Goal: Task Accomplishment & Management: Manage account settings

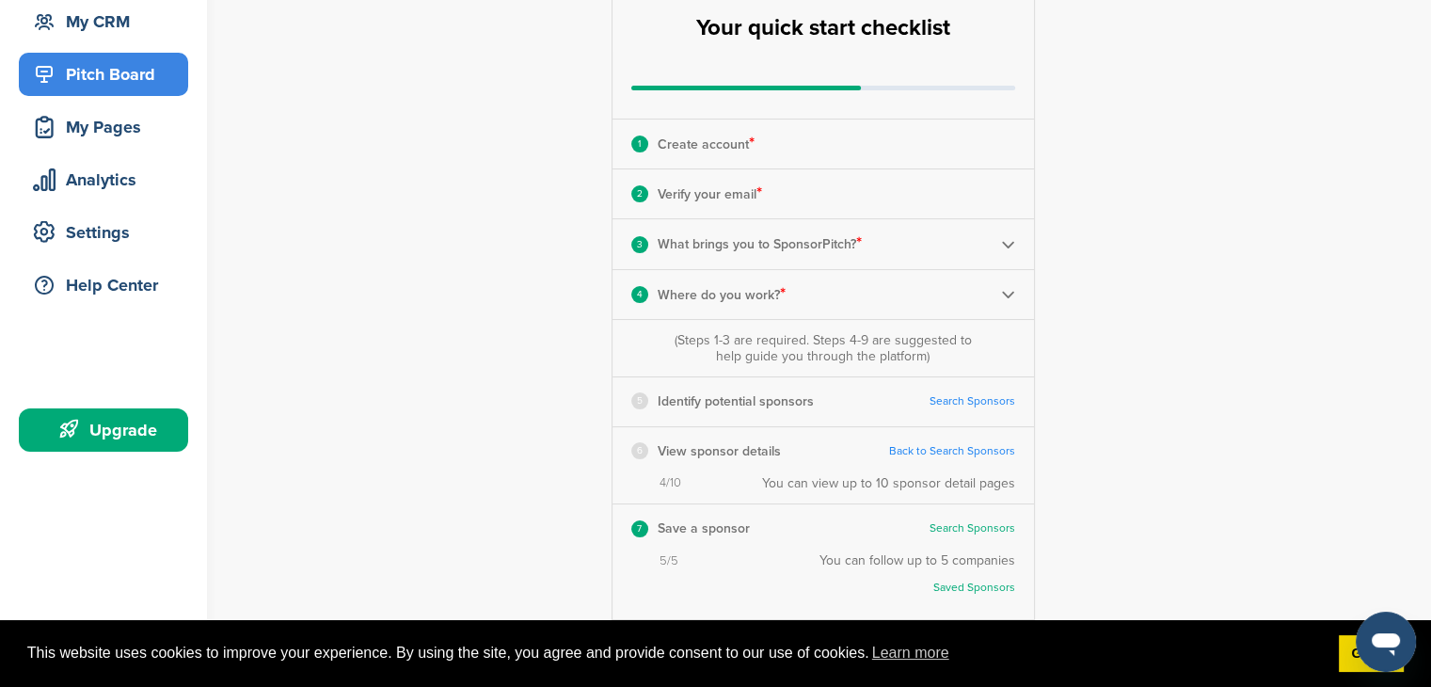
click at [105, 86] on div "Pitch Board" at bounding box center [108, 74] width 160 height 34
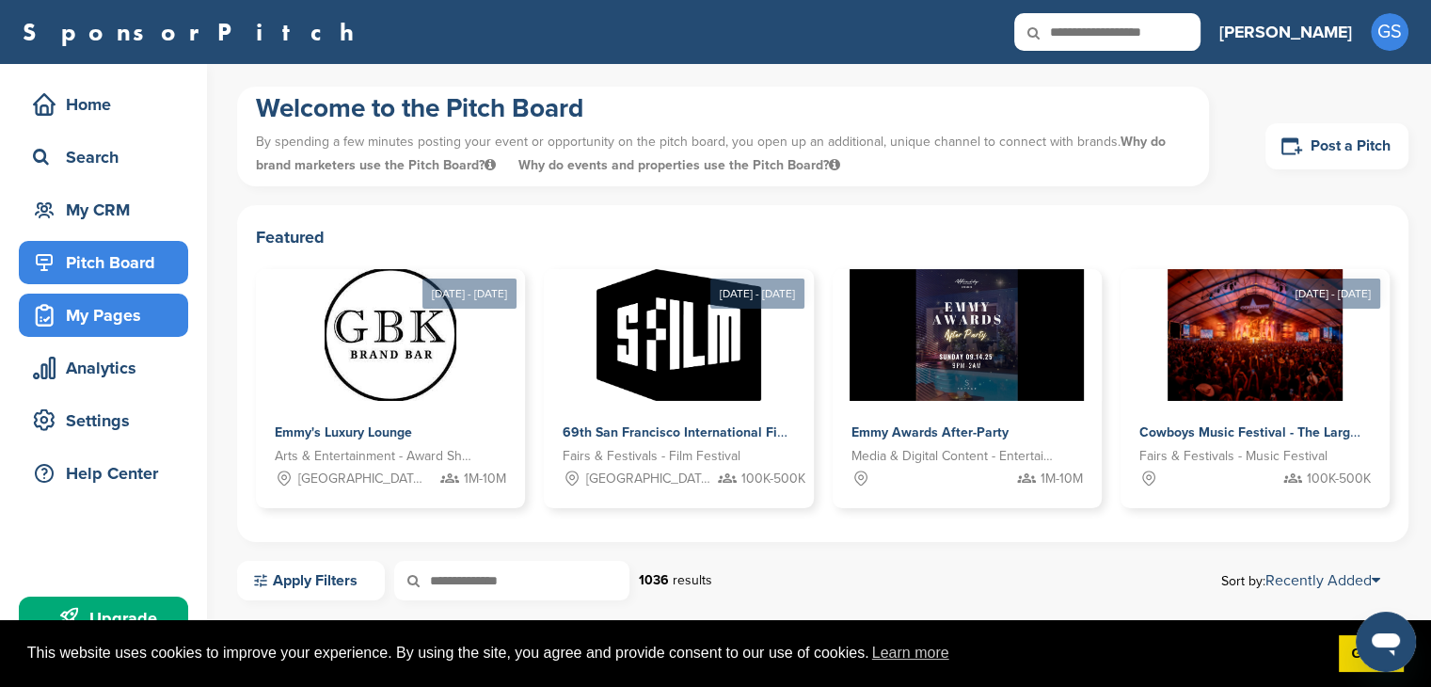
click at [83, 323] on div "My Pages" at bounding box center [108, 315] width 160 height 34
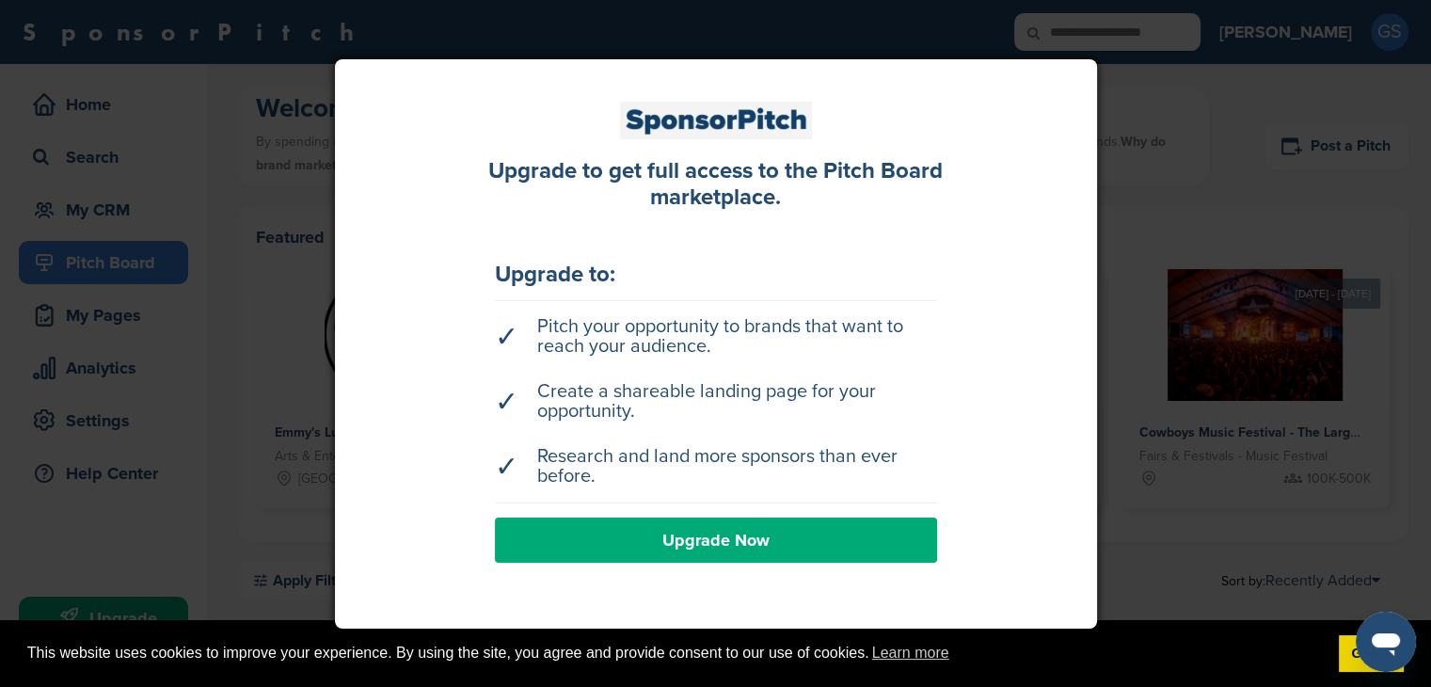
click at [297, 328] on div at bounding box center [715, 343] width 1431 height 687
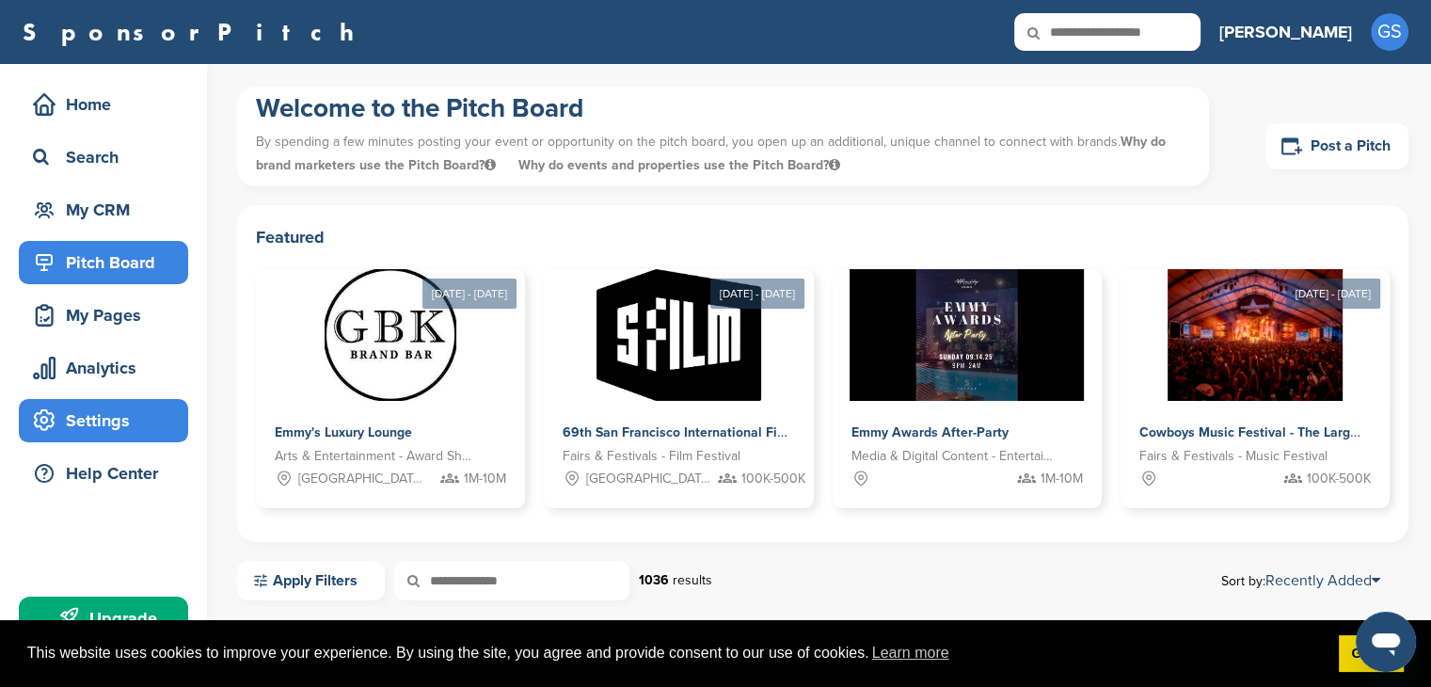
click at [94, 419] on div "Settings" at bounding box center [108, 421] width 160 height 34
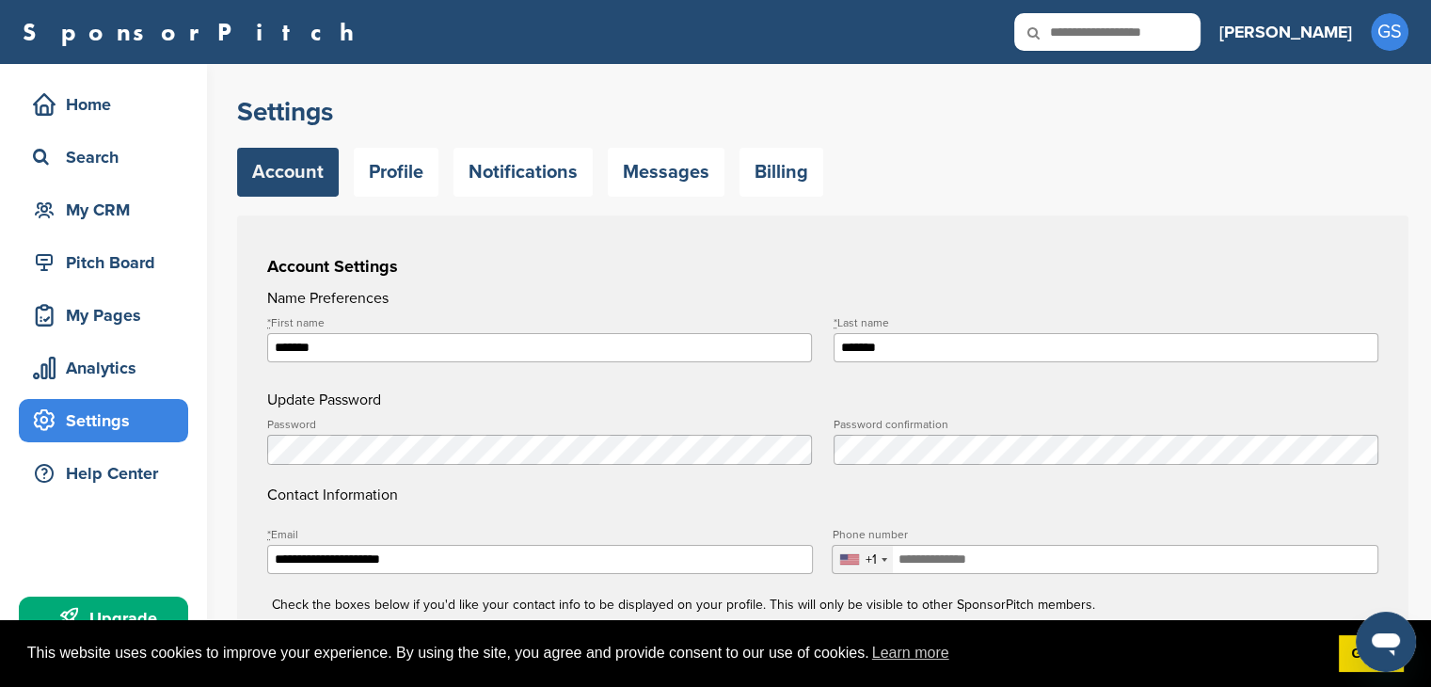
click at [107, 604] on div "Upgrade" at bounding box center [108, 618] width 160 height 34
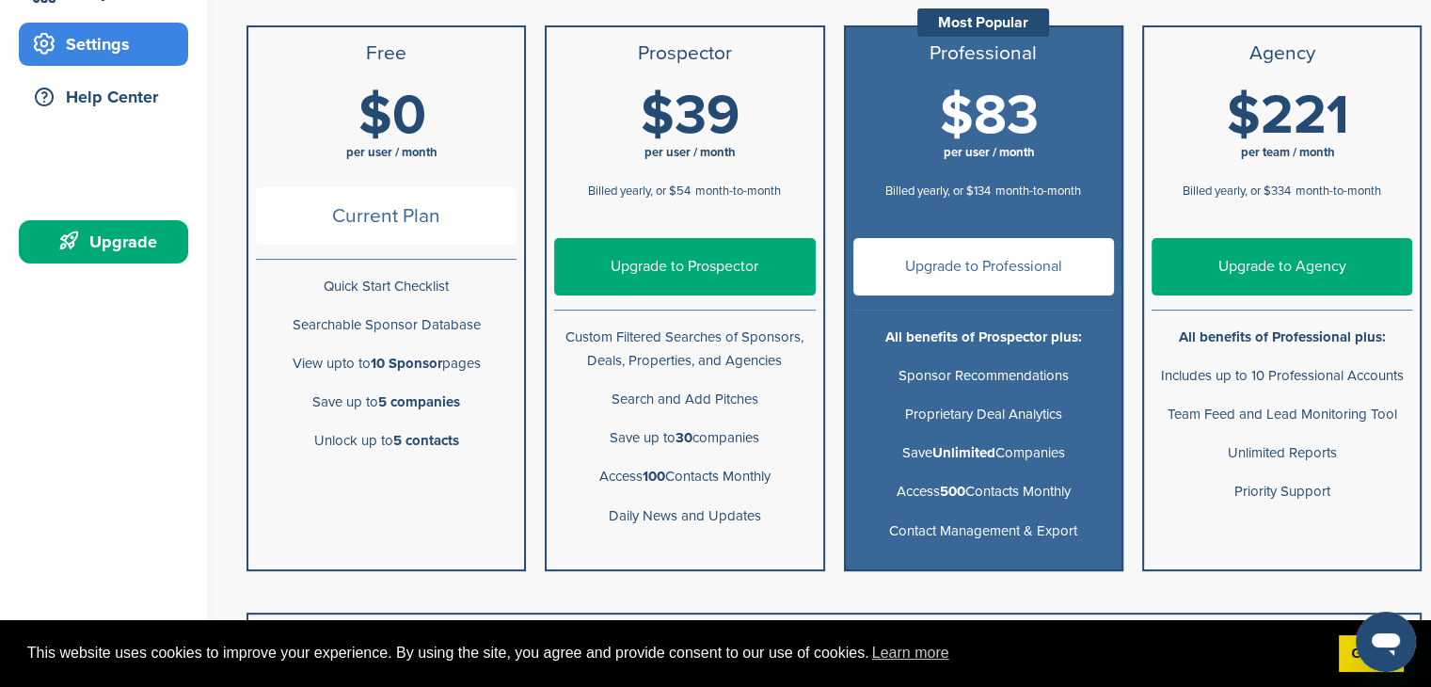
scroll to position [188, 0]
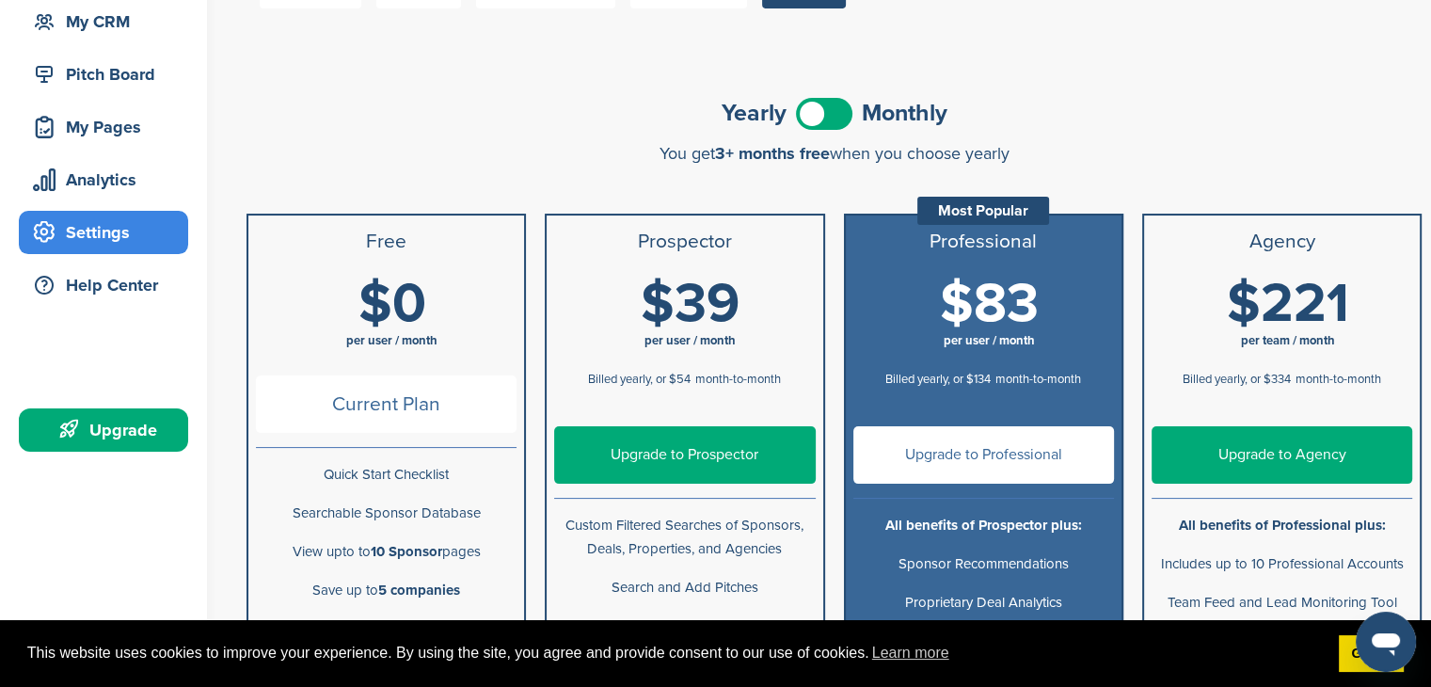
click at [833, 120] on span at bounding box center [824, 114] width 56 height 32
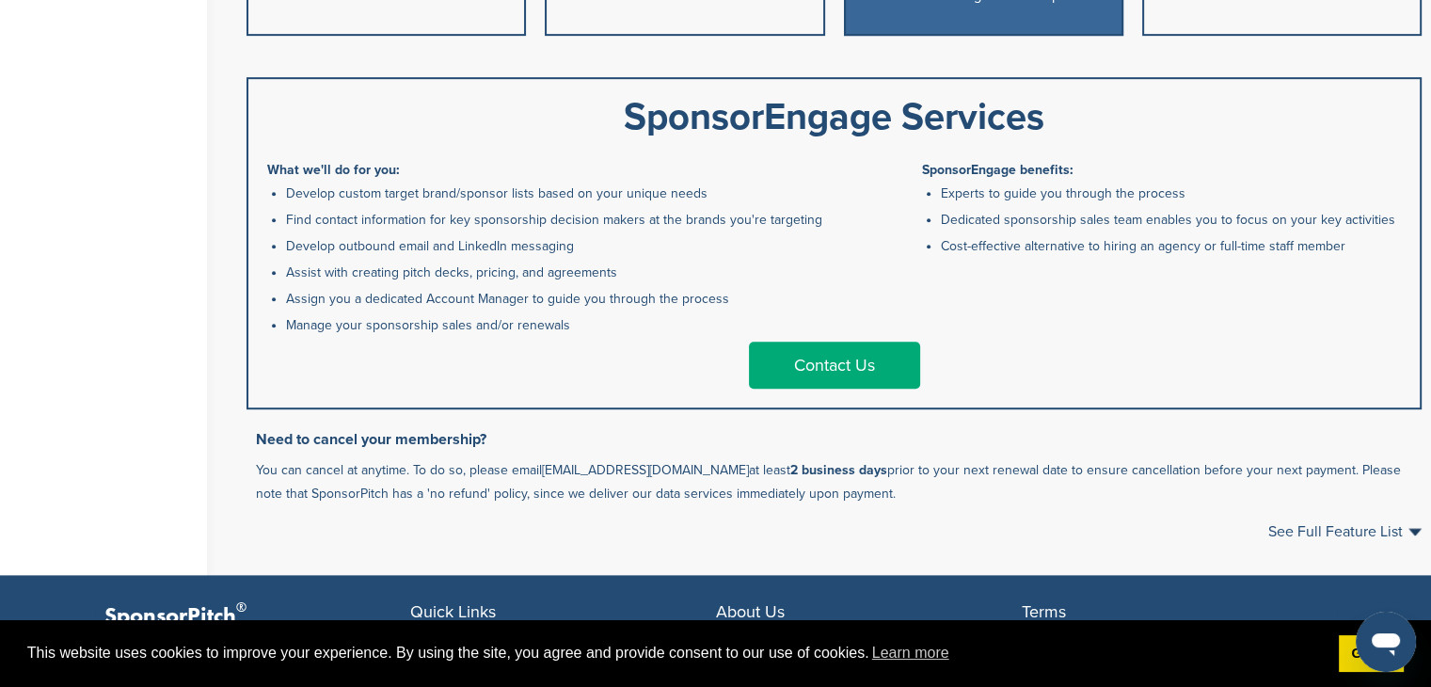
scroll to position [847, 0]
